Goal: Information Seeking & Learning: Learn about a topic

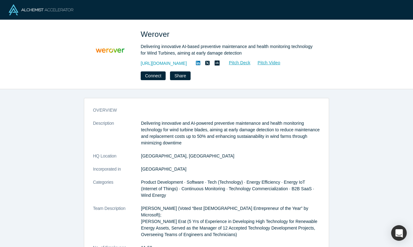
click at [151, 37] on span "Werover" at bounding box center [156, 34] width 31 height 8
copy span "Werover"
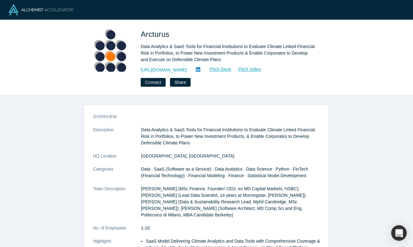
click at [150, 35] on span "Arcturus" at bounding box center [156, 34] width 31 height 8
copy span "Arcturus"
